Goal: Task Accomplishment & Management: Complete application form

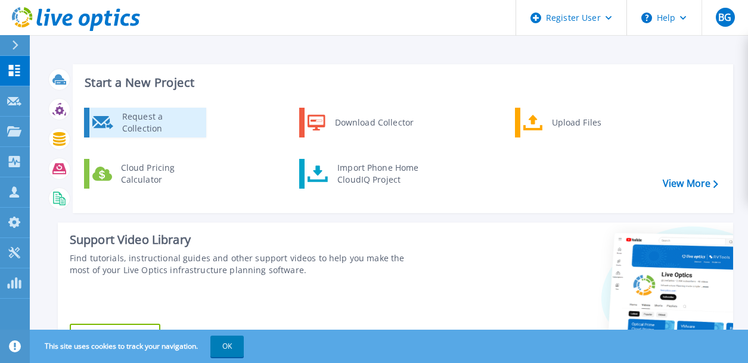
click at [143, 120] on div "Request a Collection" at bounding box center [159, 123] width 87 height 24
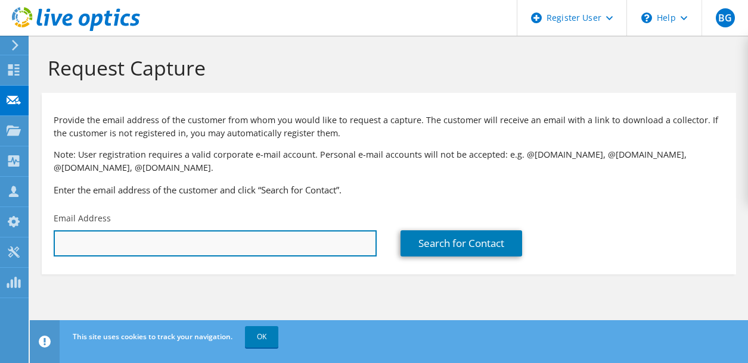
click at [154, 240] on input "text" at bounding box center [215, 244] width 323 height 26
paste input "[PERSON_NAME][EMAIL_ADDRESS][DOMAIN_NAME]"
type input "[PERSON_NAME][EMAIL_ADDRESS][DOMAIN_NAME]"
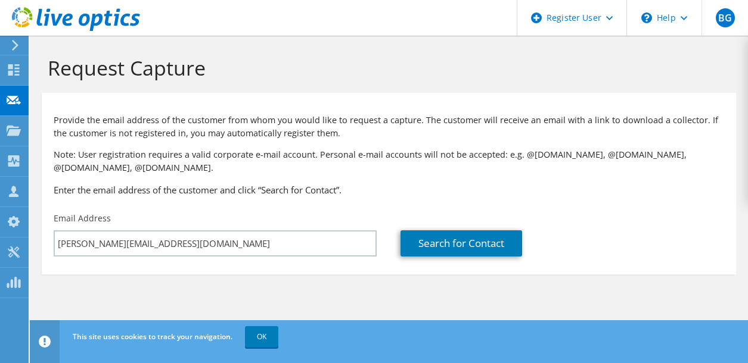
click at [464, 188] on h3 "Enter the email address of the customer and click “Search for Contact”." at bounding box center [389, 190] width 670 height 13
click at [467, 237] on link "Search for Contact" at bounding box center [461, 244] width 122 height 26
type input "LONG ISLAND SERVER SOLUTIONS, INC."
type input "Justin"
type input "Gershowitz"
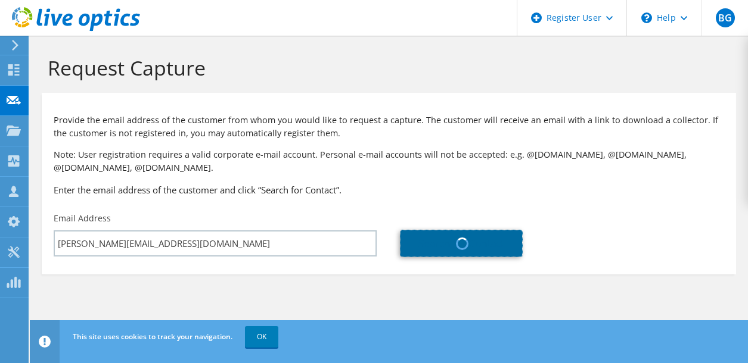
type input "United States"
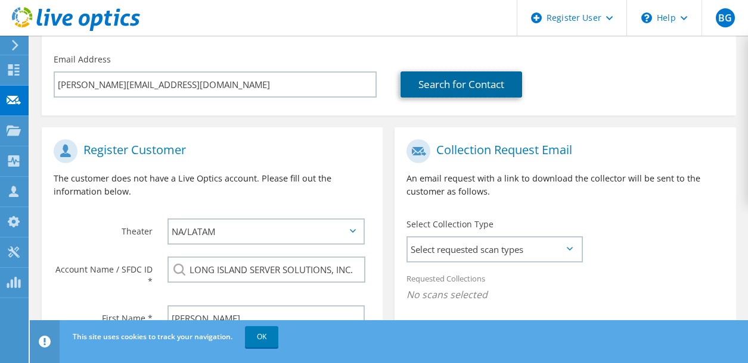
scroll to position [238, 0]
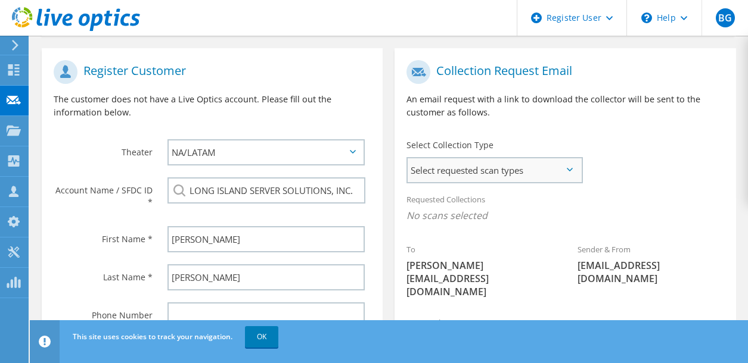
click at [524, 169] on span "Select requested scan types" at bounding box center [494, 170] width 173 height 24
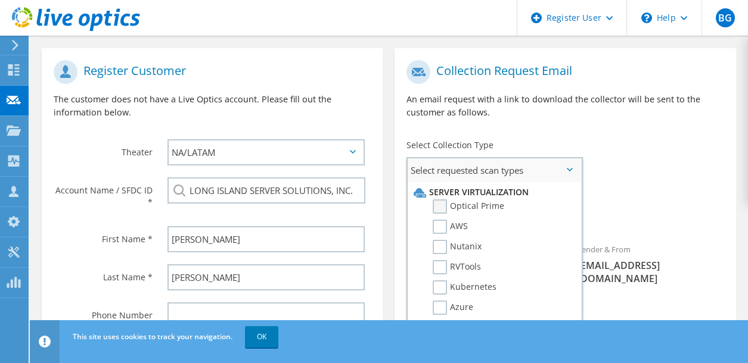
click at [470, 207] on label "Optical Prime" at bounding box center [469, 207] width 72 height 14
click at [0, 0] on input "Optical Prime" at bounding box center [0, 0] width 0 height 0
click at [621, 164] on div "To justin@liserver.com Sender & From liveoptics@liveoptics.com" at bounding box center [564, 184] width 341 height 260
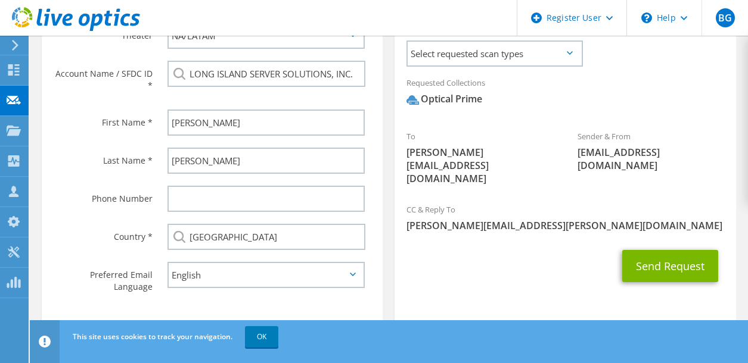
scroll to position [374, 0]
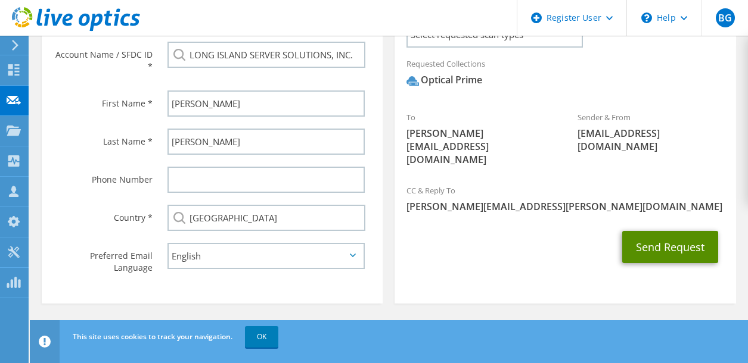
click at [663, 231] on button "Send Request" at bounding box center [670, 247] width 96 height 32
